Goal: Task Accomplishment & Management: Manage account settings

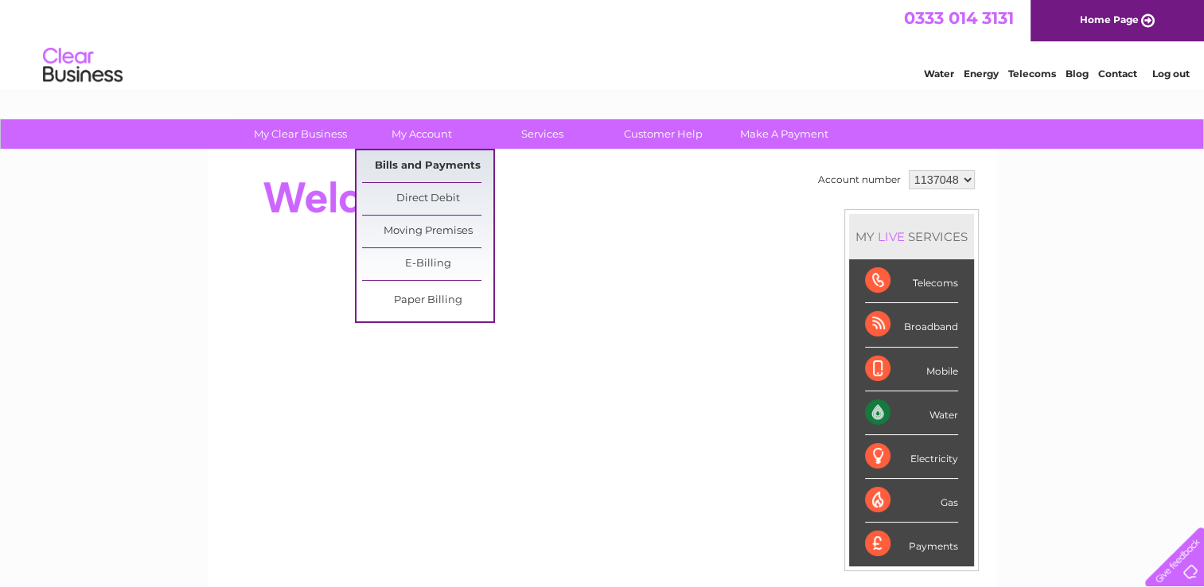
click at [424, 165] on link "Bills and Payments" at bounding box center [427, 166] width 131 height 32
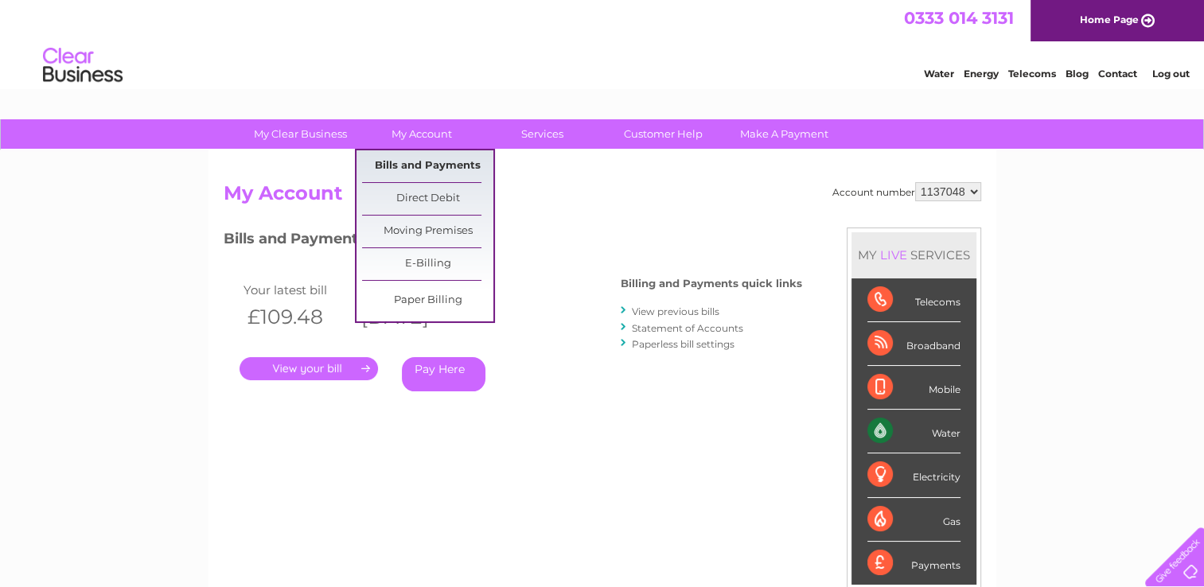
click at [407, 161] on link "Bills and Payments" at bounding box center [427, 166] width 131 height 32
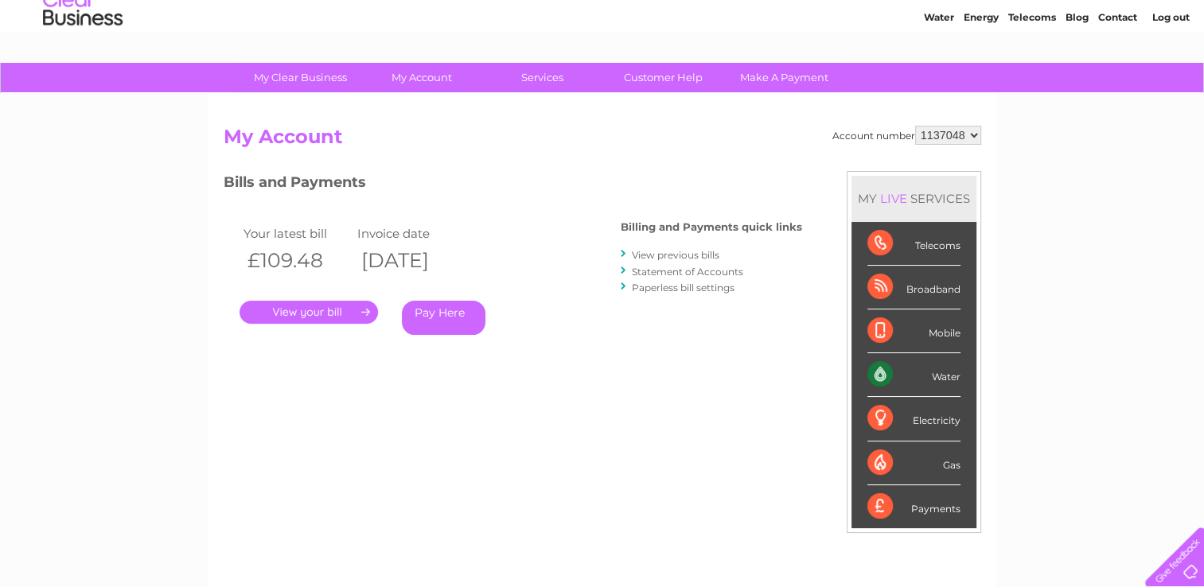
scroll to position [80, 0]
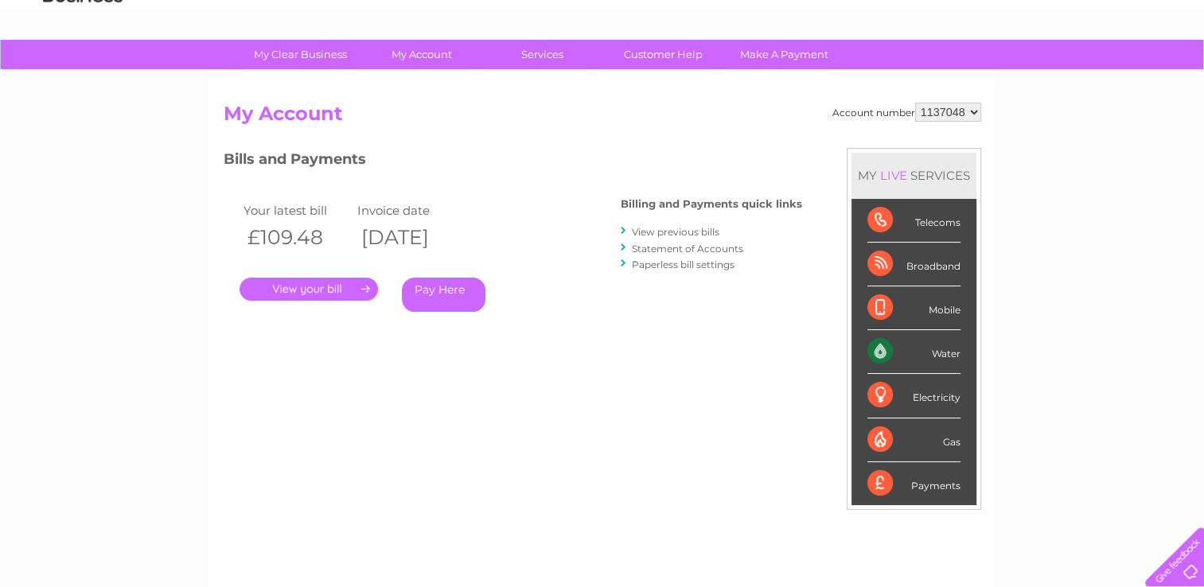
click at [638, 228] on link "View previous bills" at bounding box center [676, 232] width 88 height 12
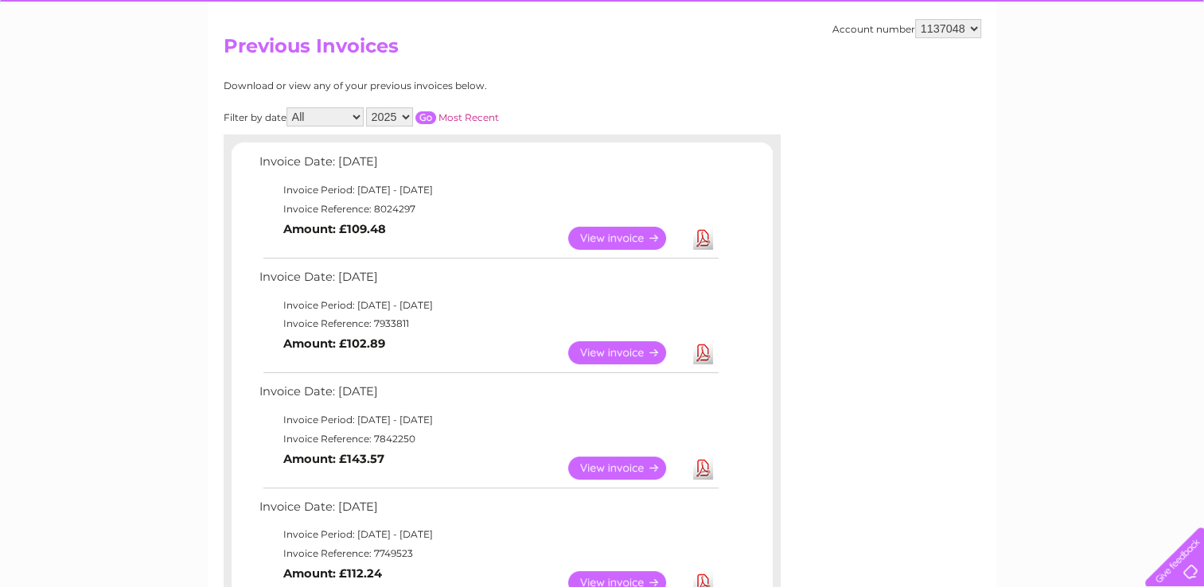
scroll to position [159, 0]
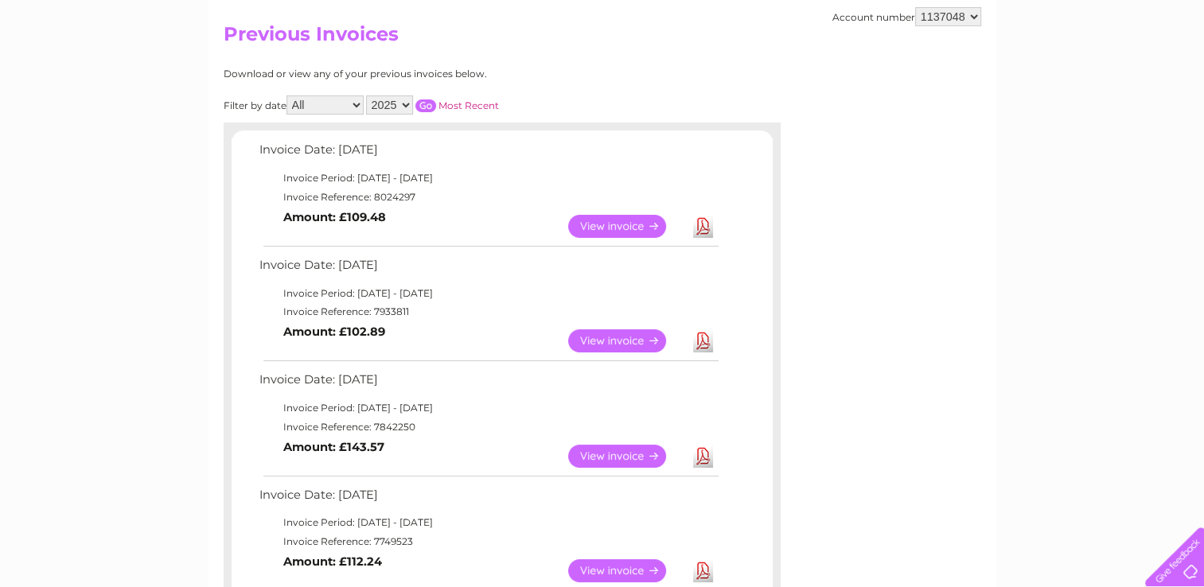
click at [608, 451] on link "View" at bounding box center [626, 456] width 117 height 23
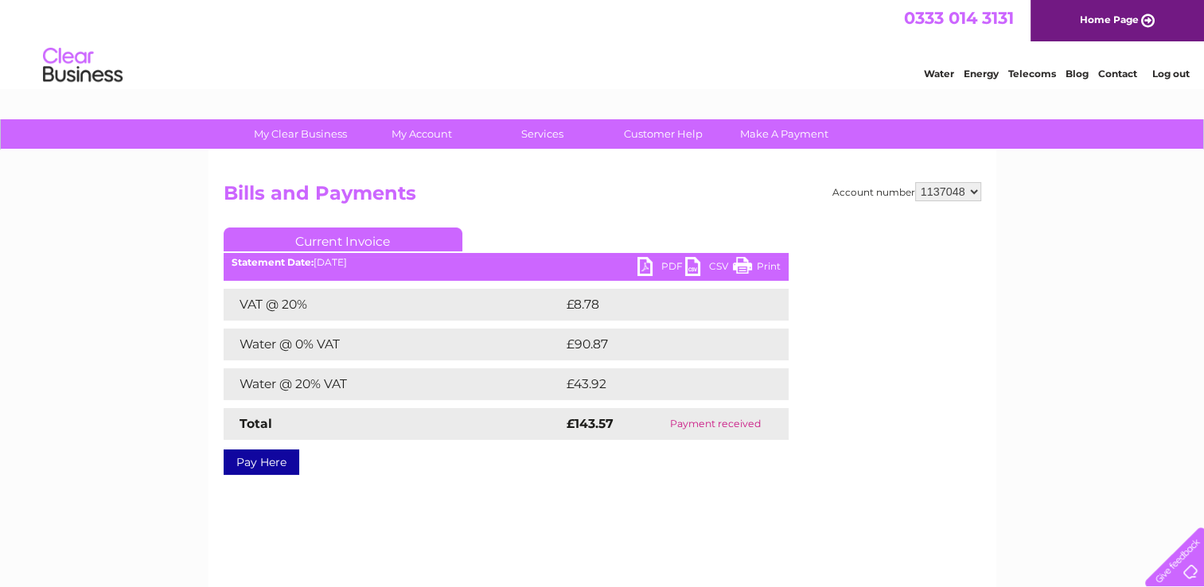
click at [662, 261] on link "PDF" at bounding box center [661, 268] width 48 height 23
